Goal: Task Accomplishment & Management: Manage account settings

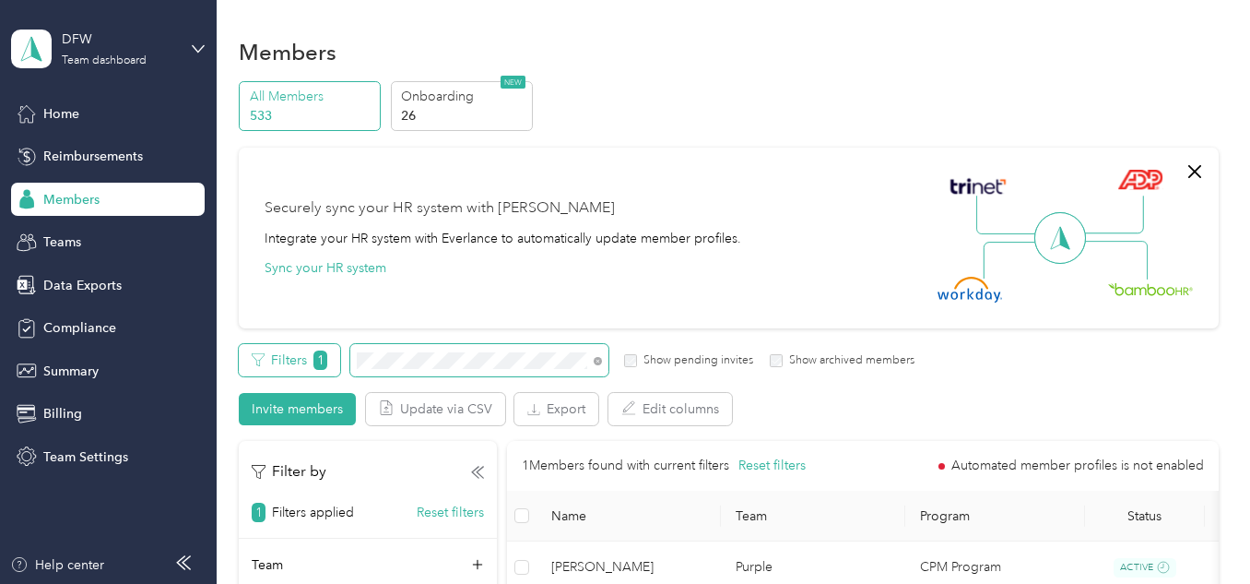
click at [303, 360] on div "Filters 1 Show pending invites Show archived members" at bounding box center [577, 360] width 676 height 32
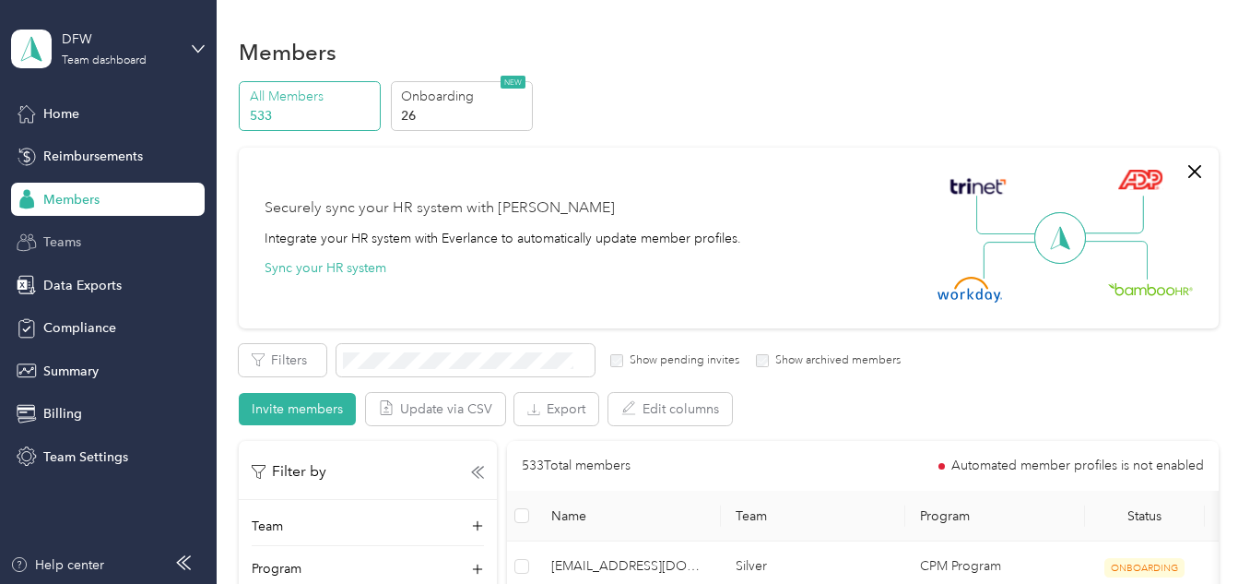
click at [65, 246] on span "Teams" at bounding box center [62, 241] width 38 height 19
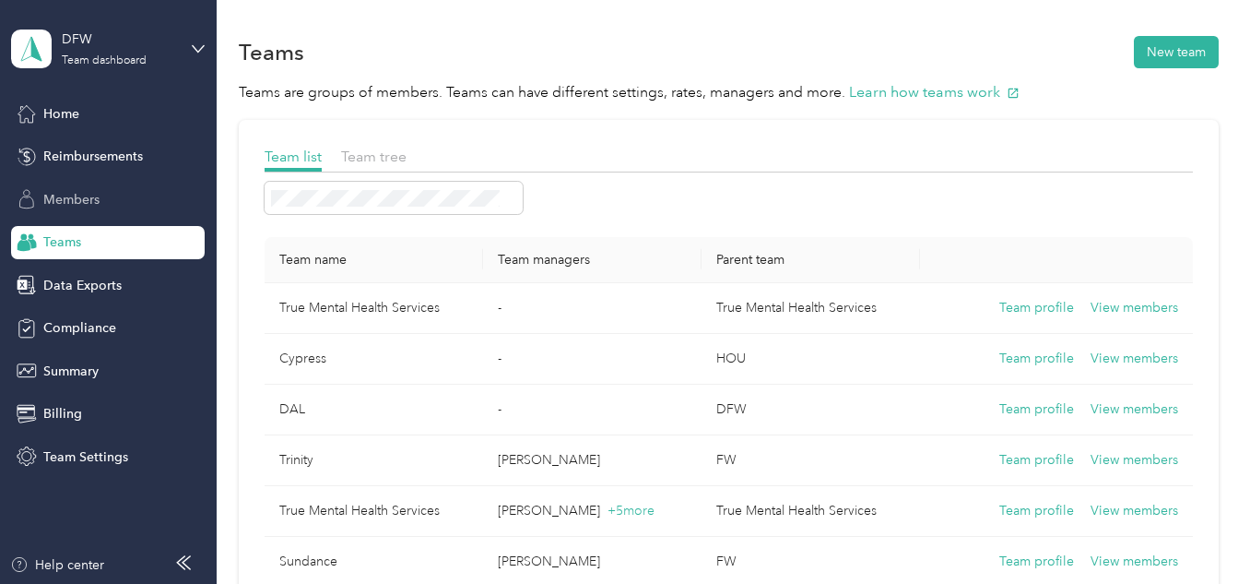
click at [76, 206] on span "Members" at bounding box center [71, 199] width 56 height 19
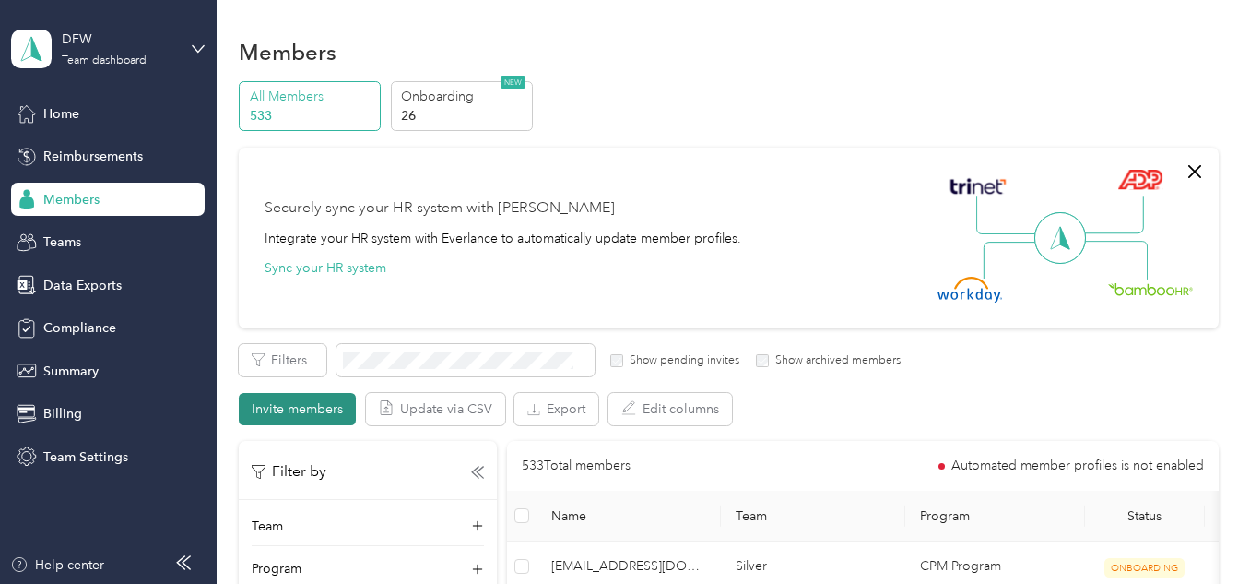
click at [281, 410] on button "Invite members" at bounding box center [297, 409] width 117 height 32
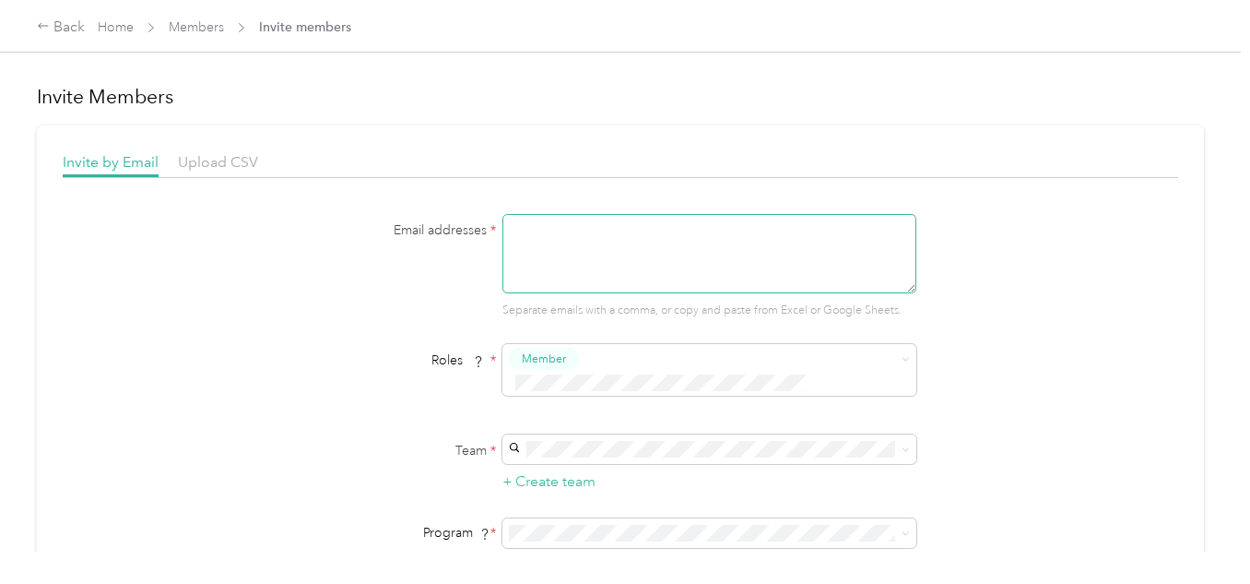
click at [590, 214] on textarea at bounding box center [710, 253] width 414 height 79
type textarea "c"
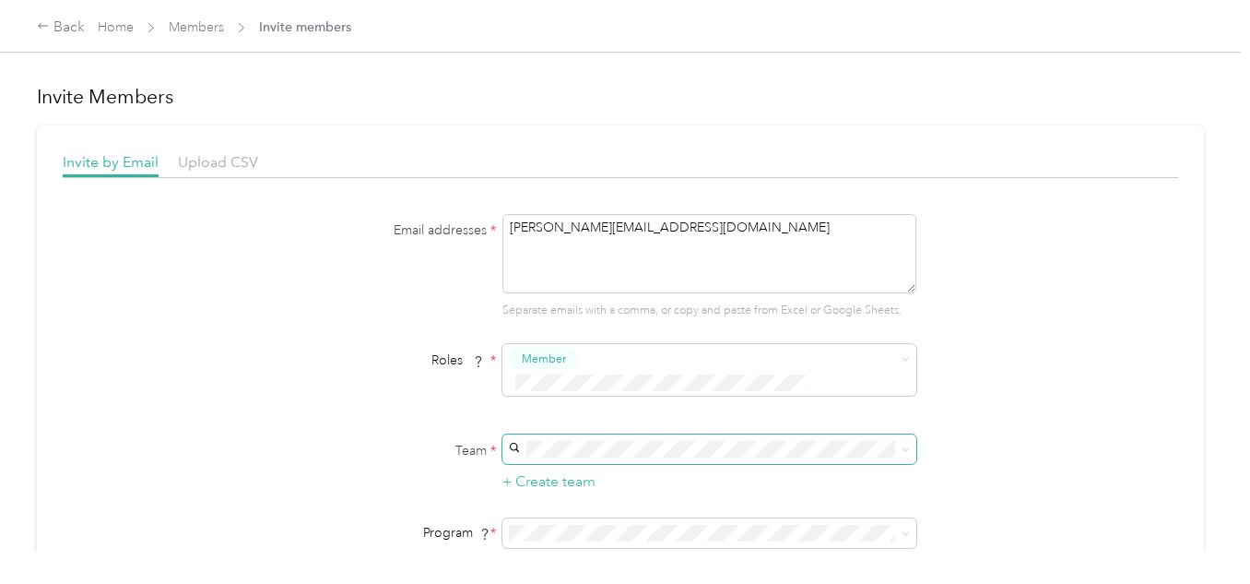
type textarea "[PERSON_NAME][EMAIL_ADDRESS][DOMAIN_NAME]"
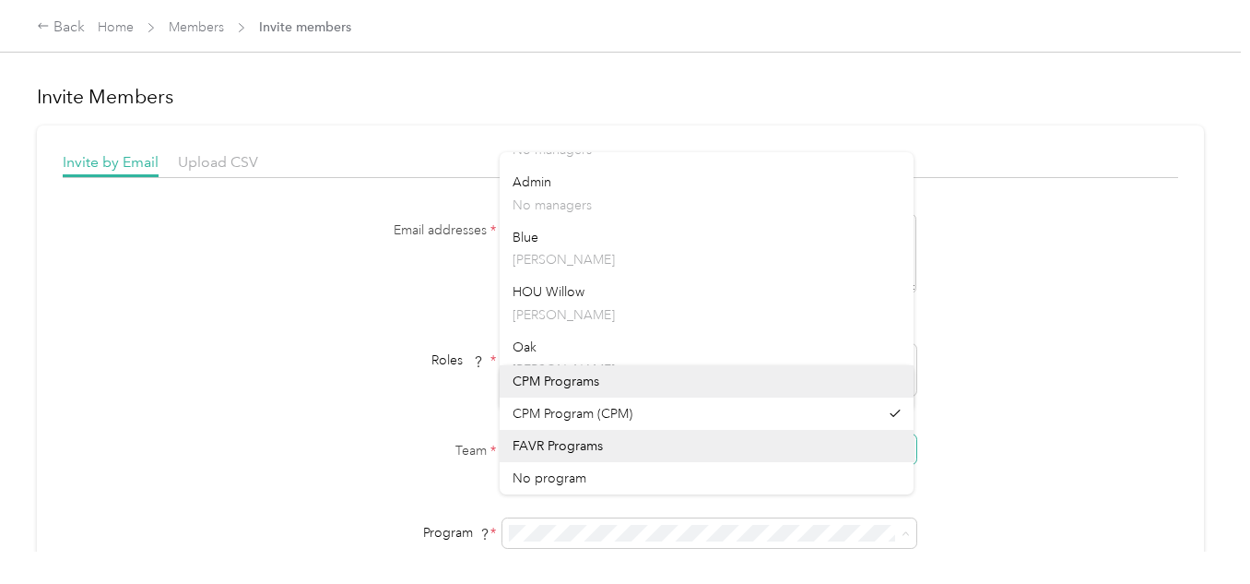
scroll to position [1131, 0]
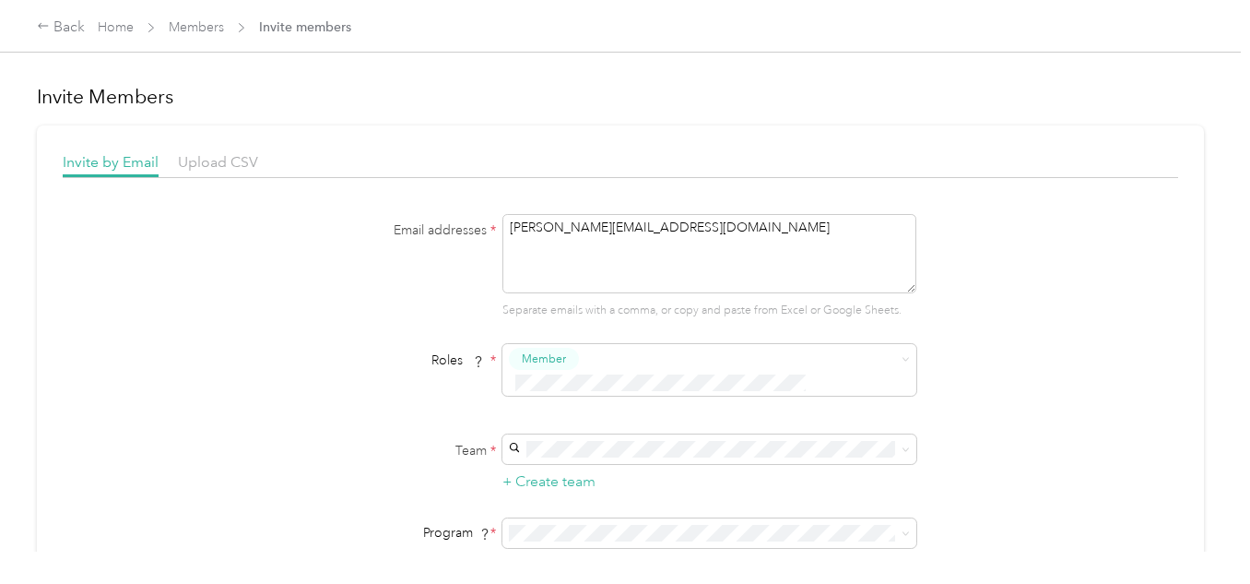
click at [707, 271] on li "Blue [PERSON_NAME]" at bounding box center [707, 248] width 414 height 54
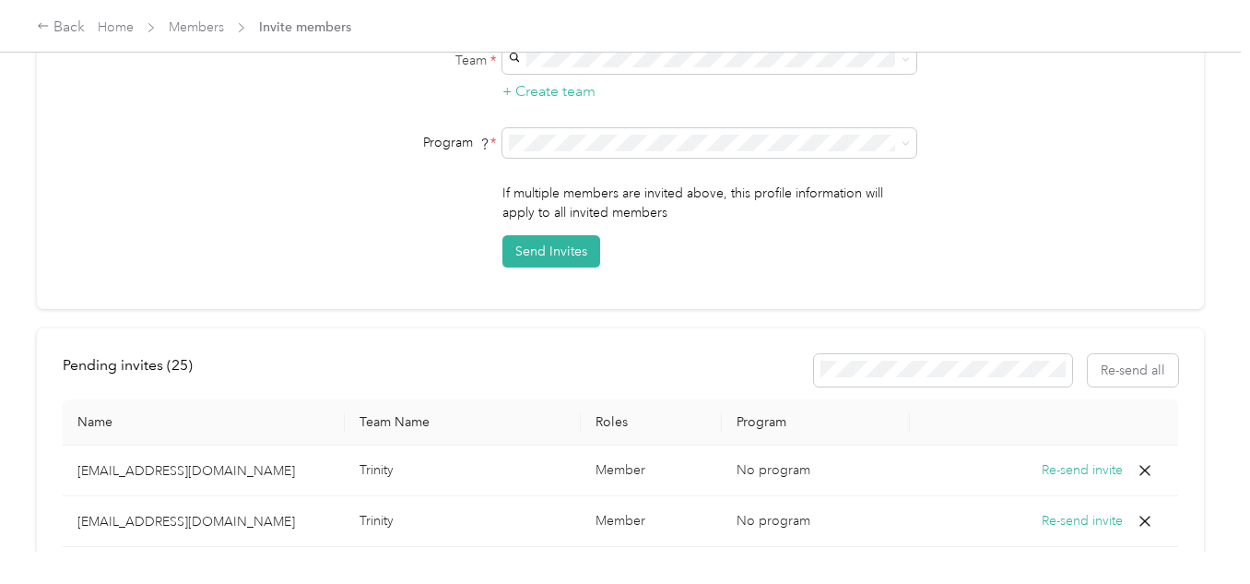
scroll to position [284, 0]
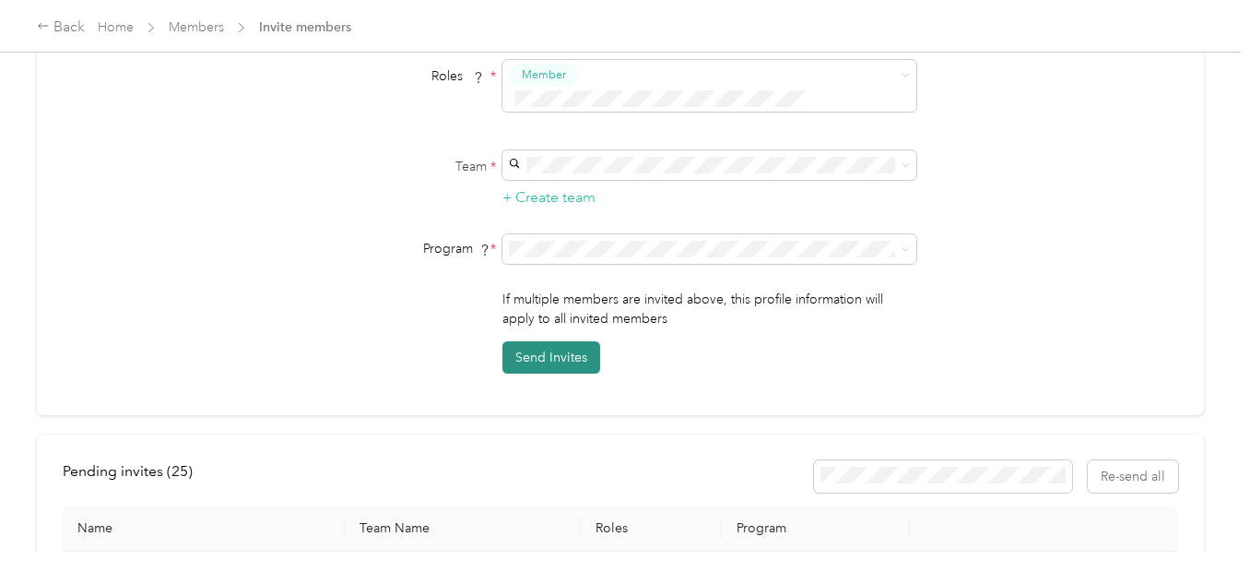
click at [559, 341] on button "Send Invites" at bounding box center [552, 357] width 98 height 32
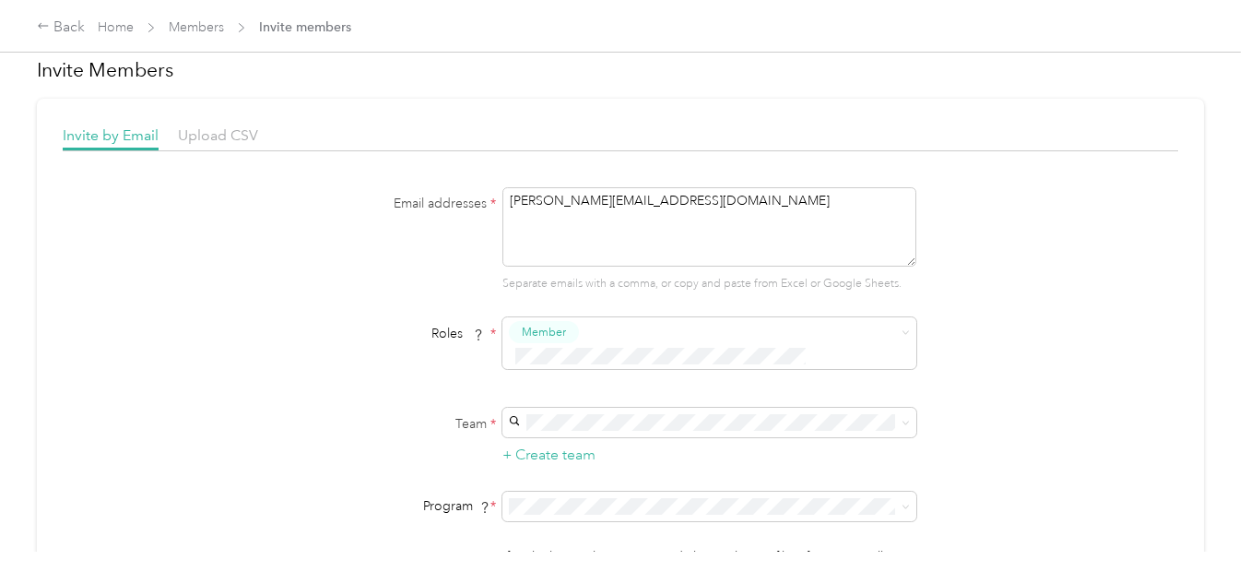
scroll to position [0, 0]
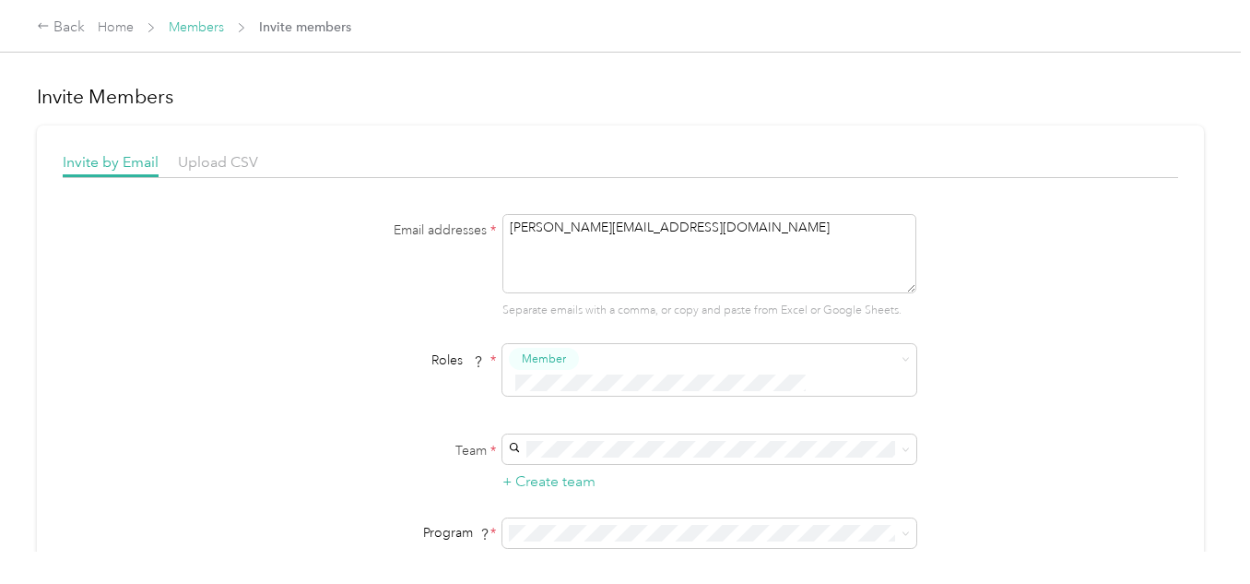
click at [207, 25] on link "Members" at bounding box center [196, 27] width 55 height 16
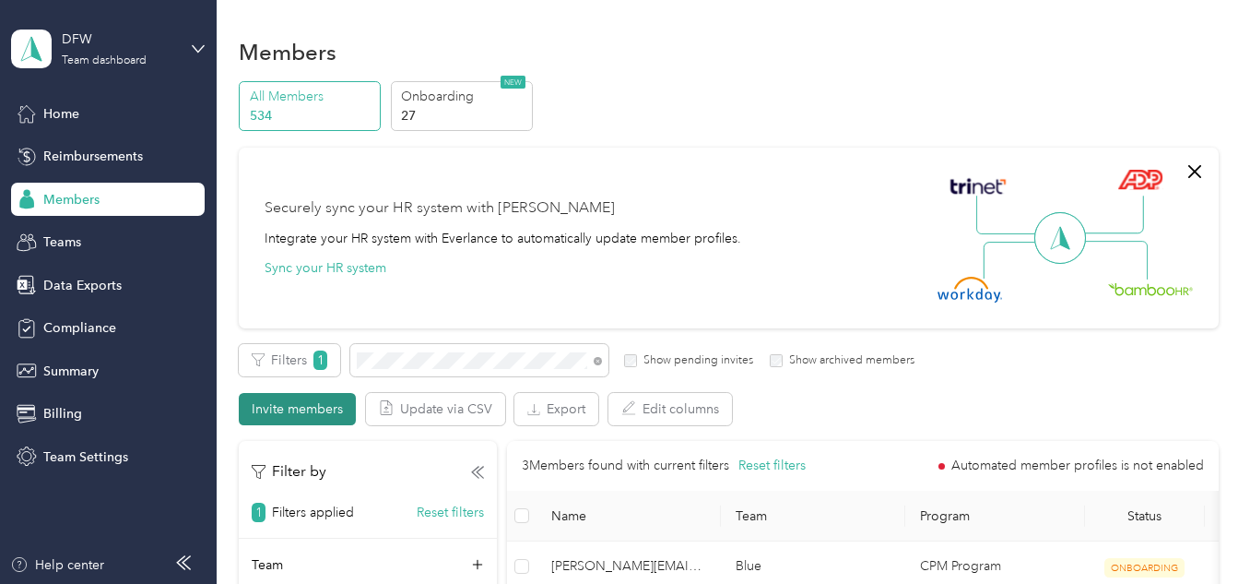
click at [317, 402] on button "Invite members" at bounding box center [297, 409] width 117 height 32
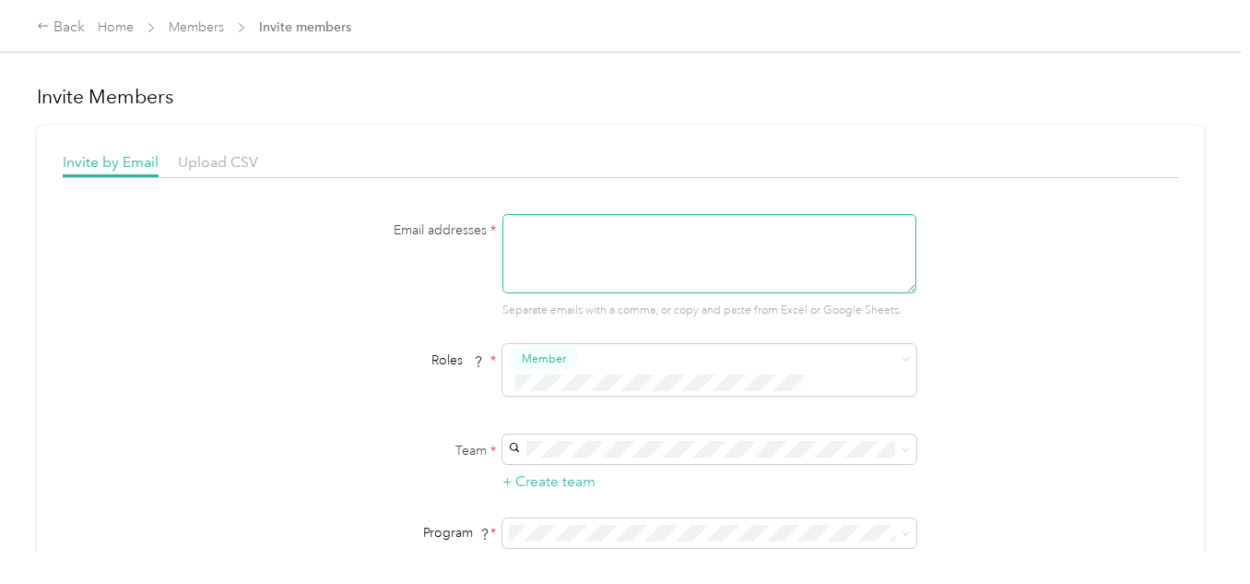
click at [587, 224] on textarea at bounding box center [710, 253] width 414 height 79
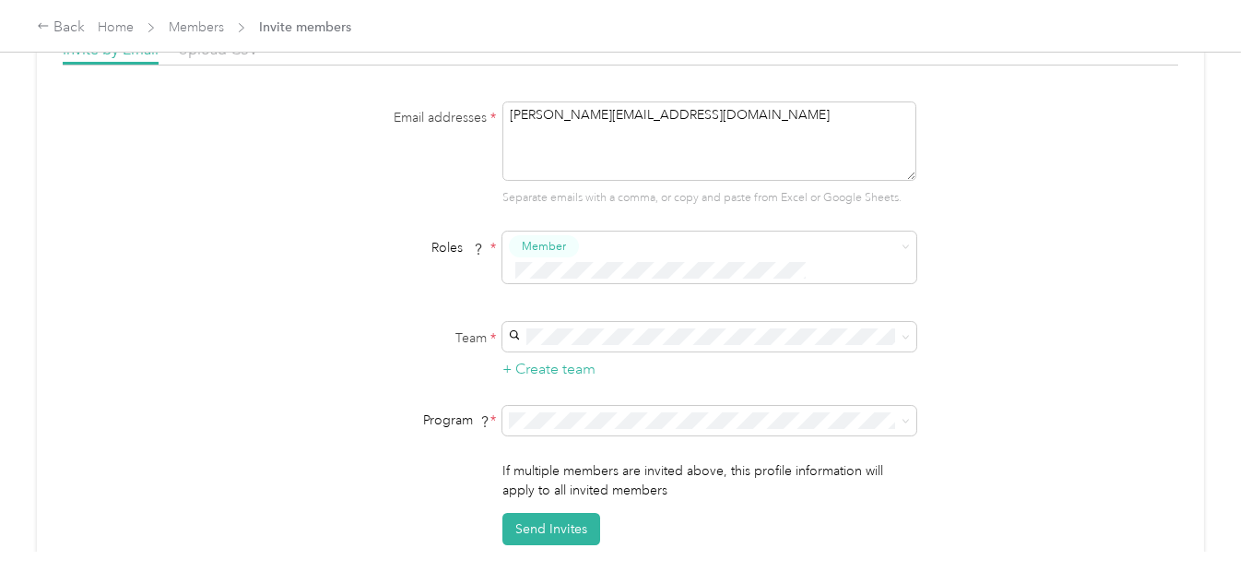
scroll to position [121, 0]
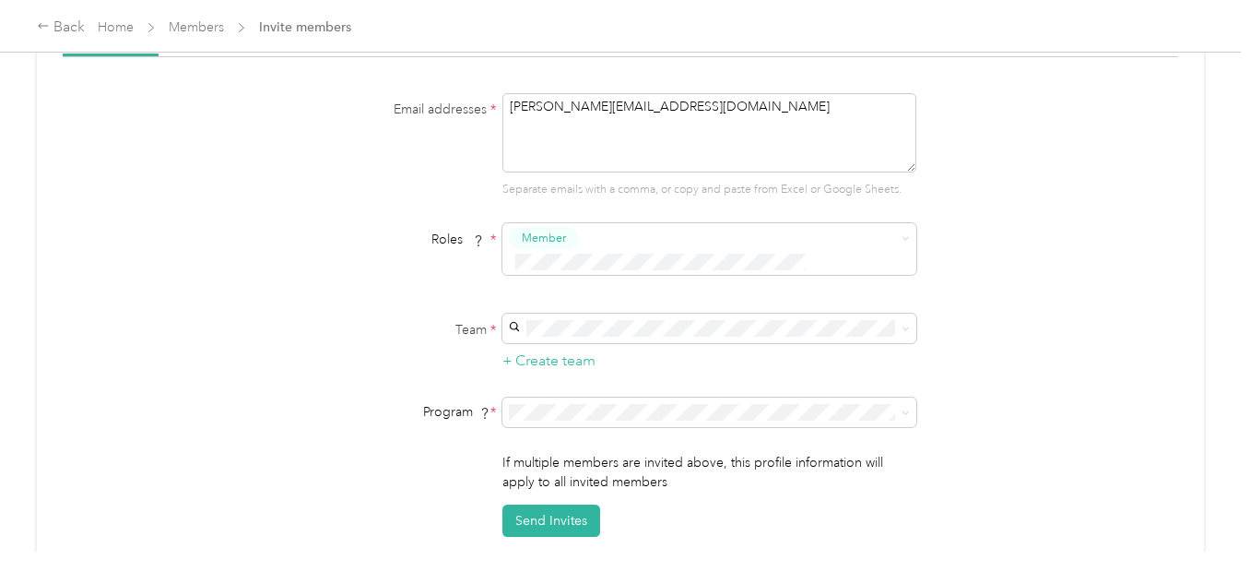
type textarea "[PERSON_NAME][EMAIL_ADDRESS][DOMAIN_NAME]"
click at [901, 320] on div "+ Create team" at bounding box center [710, 343] width 414 height 58
click at [903, 320] on span at bounding box center [906, 328] width 8 height 16
click at [902, 325] on icon at bounding box center [906, 329] width 8 height 8
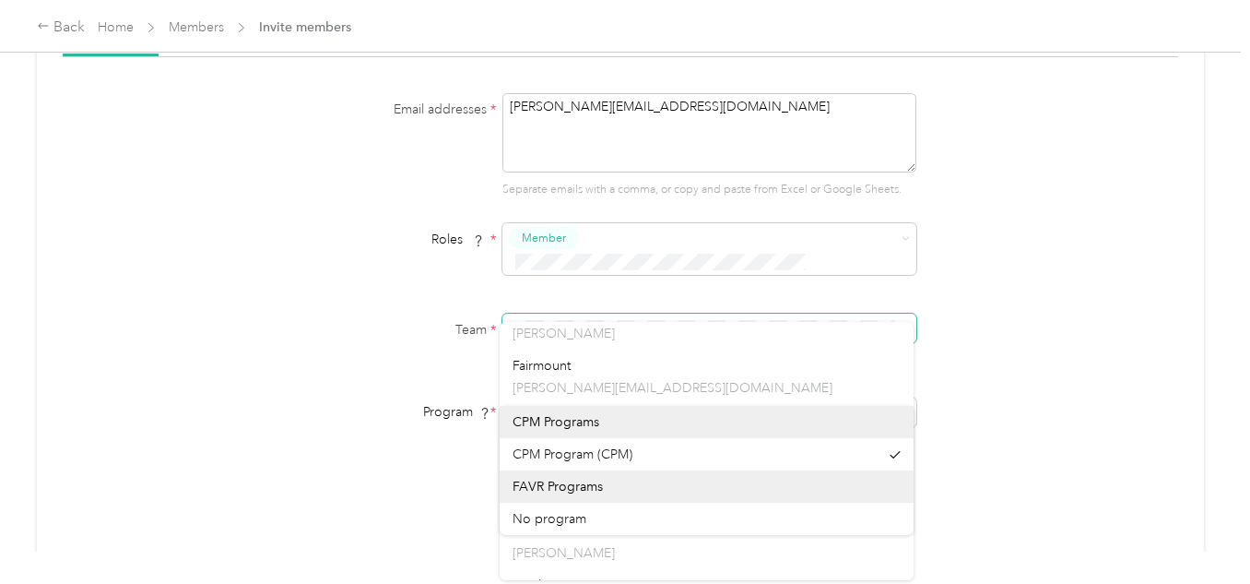
scroll to position [1498, 0]
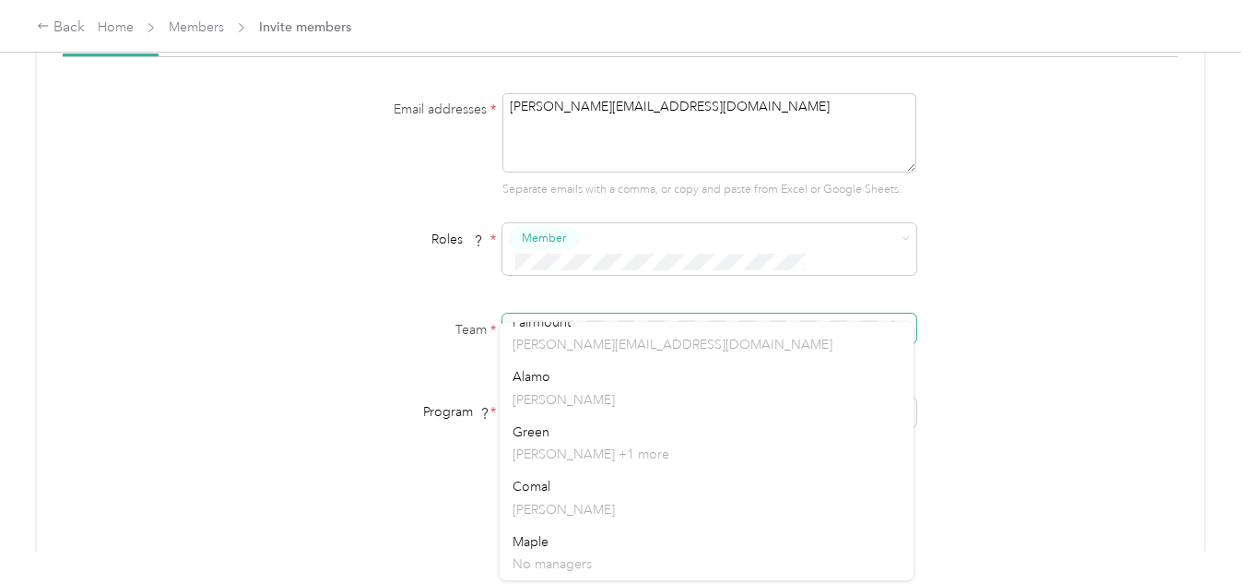
click at [1031, 229] on div "Email addresses * [PERSON_NAME][EMAIL_ADDRESS][DOMAIN_NAME] Separate emails wit…" at bounding box center [621, 315] width 1116 height 444
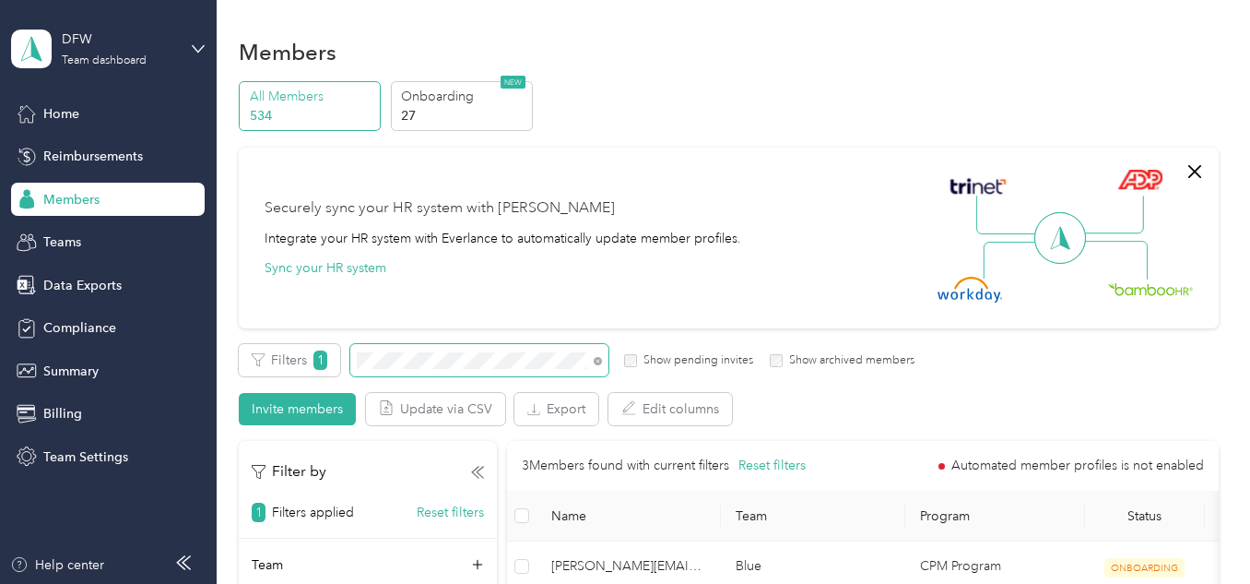
click at [212, 359] on section "DFW Team dashboard Home Reimbursements Members Teams Data Exports Compliance Su…" at bounding box center [620, 292] width 1241 height 584
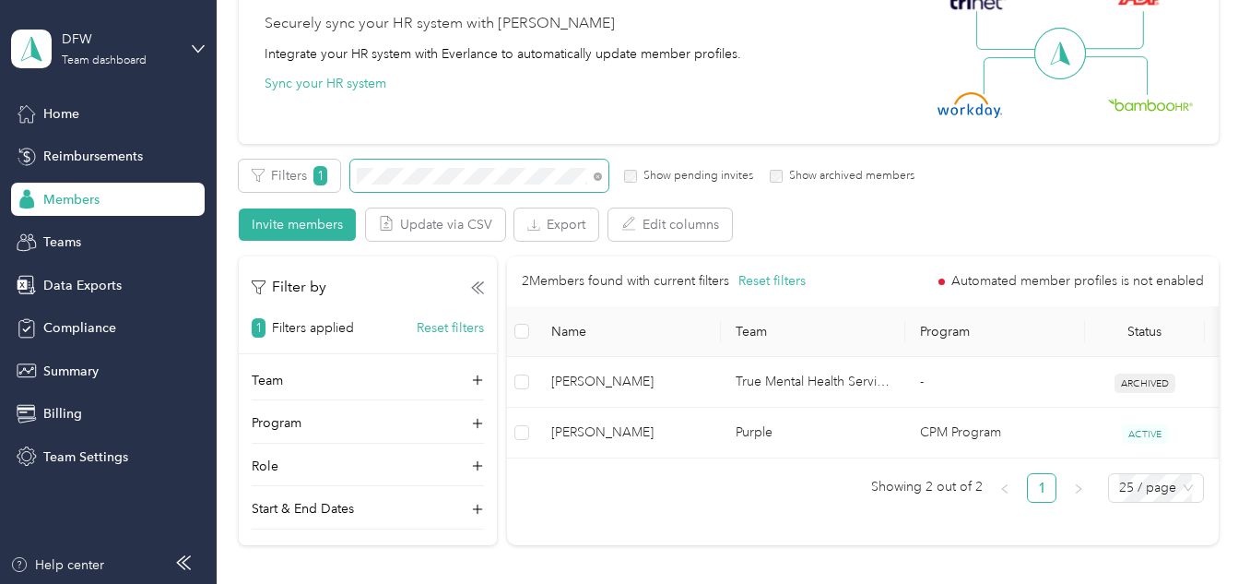
scroll to position [195, 0]
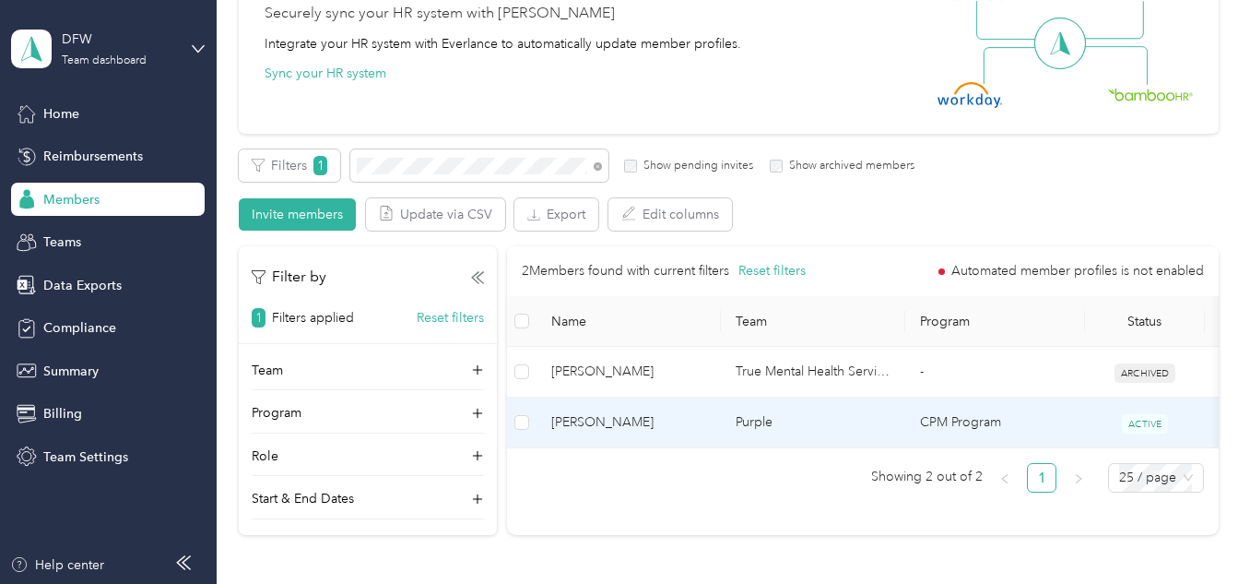
click at [673, 427] on span "[PERSON_NAME]" at bounding box center [628, 422] width 155 height 20
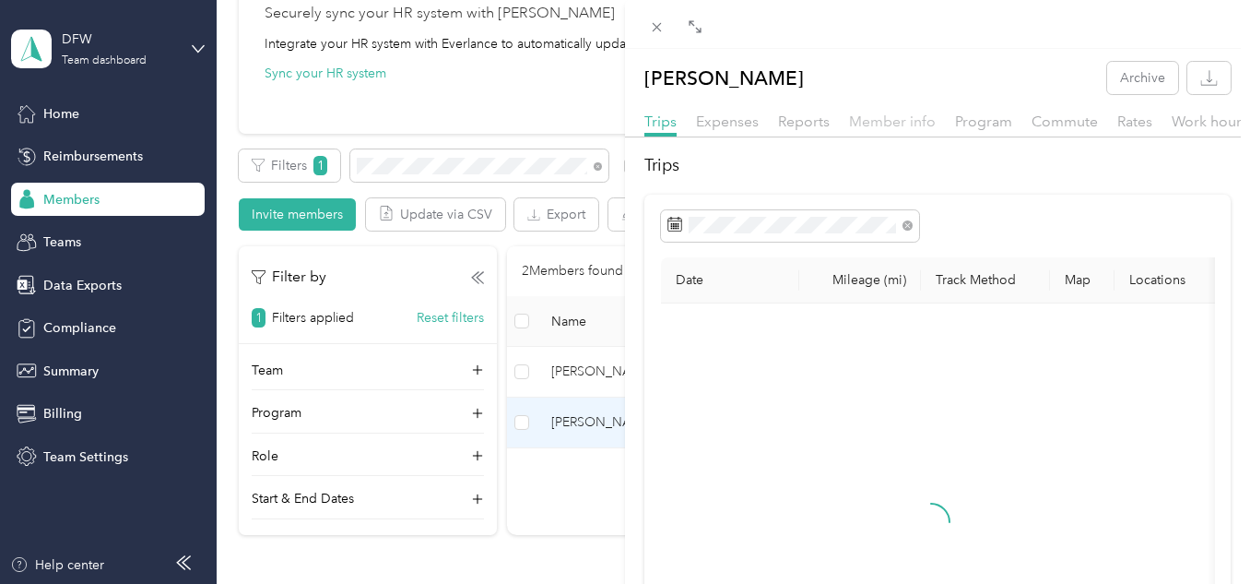
click at [909, 116] on span "Member info" at bounding box center [892, 122] width 87 height 18
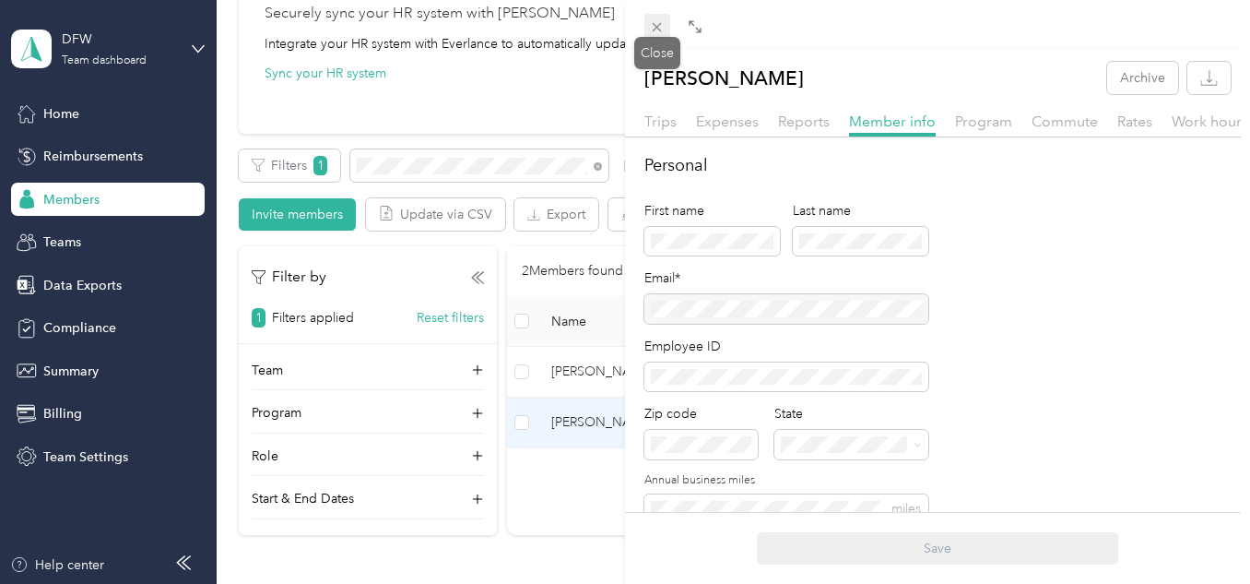
click at [652, 26] on icon at bounding box center [657, 27] width 16 height 16
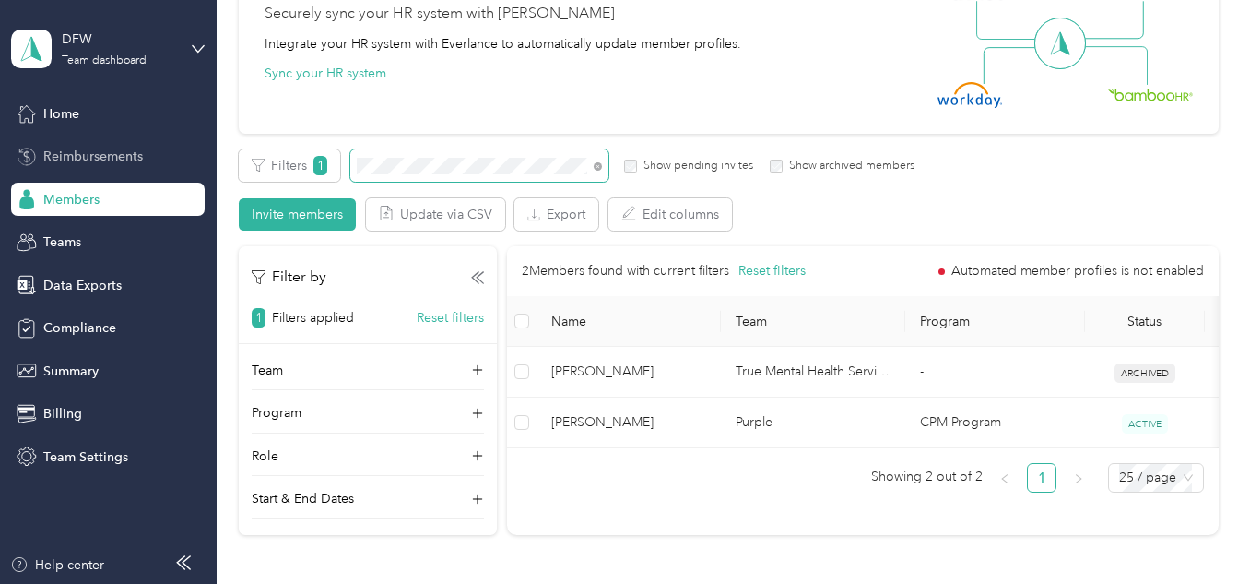
click at [194, 169] on section "DFW Team dashboard Home Reimbursements Members Teams Data Exports Compliance Su…" at bounding box center [620, 292] width 1241 height 584
